Goal: Information Seeking & Learning: Learn about a topic

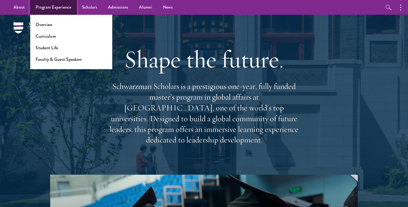
click at [54, 10] on link "Program Experience" at bounding box center [53, 7] width 46 height 15
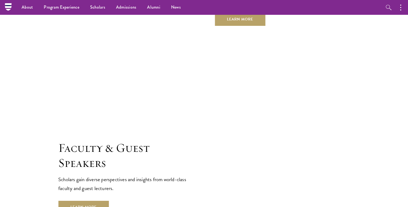
scroll to position [1846, 0]
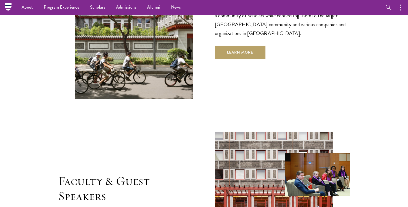
click at [249, 26] on div "Student Life Student Life provides innovative programming to build and support …" at bounding box center [282, 21] width 135 height 76
click at [249, 46] on link "Learn More" at bounding box center [240, 52] width 50 height 13
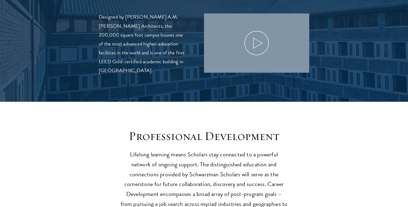
scroll to position [655, 0]
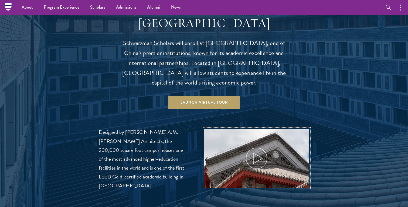
scroll to position [531, 0]
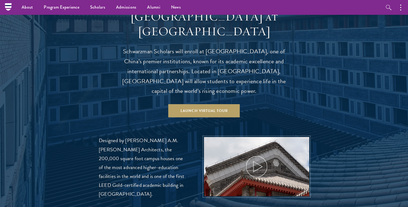
click at [254, 157] on icon at bounding box center [256, 167] width 24 height 24
